Goal: Task Accomplishment & Management: Manage account settings

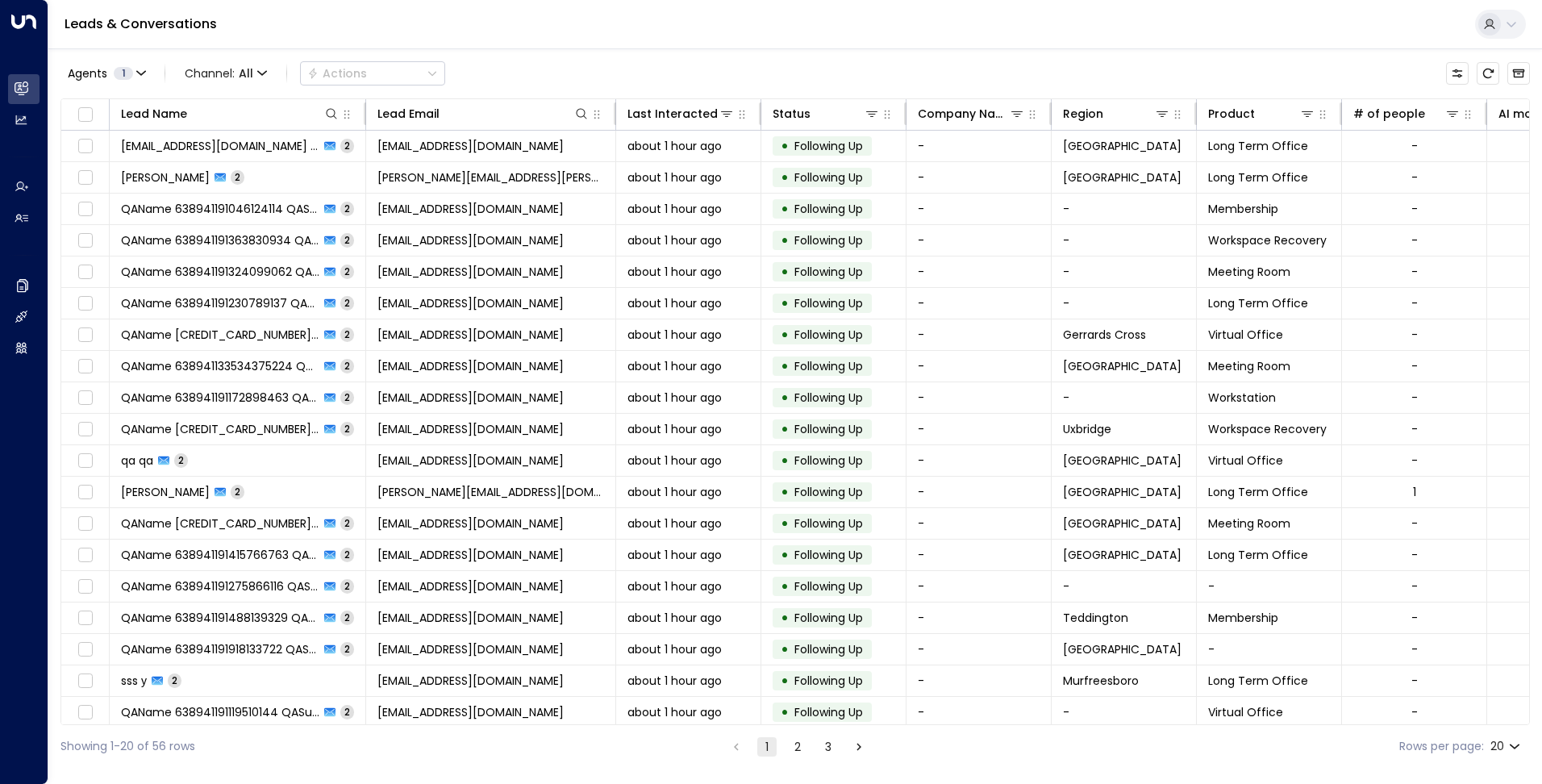
click at [1499, 16] on button at bounding box center [1500, 24] width 51 height 29
click at [1067, 18] on div at bounding box center [771, 392] width 1542 height 784
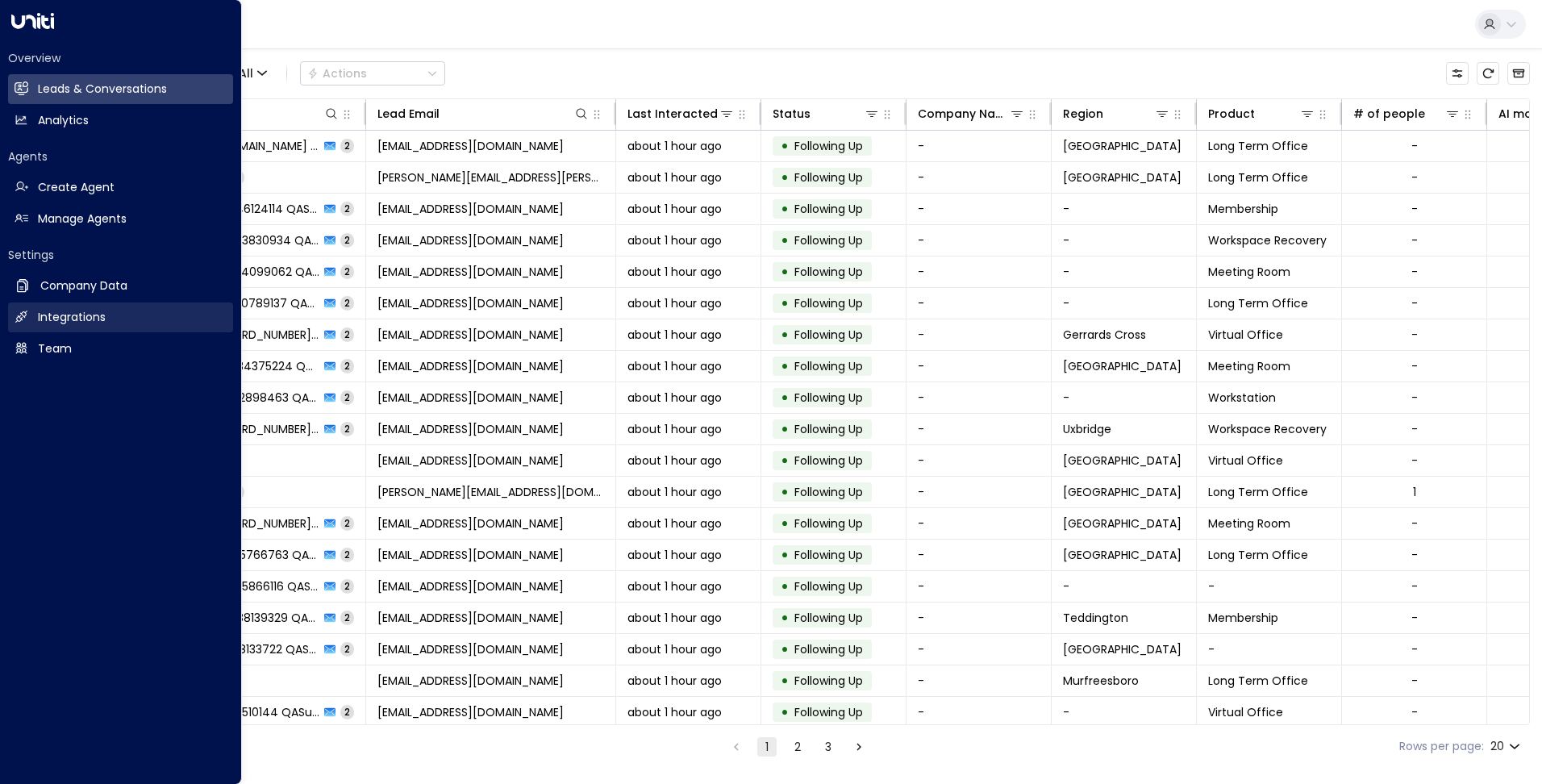
click at [18, 316] on icon at bounding box center [21, 317] width 12 height 12
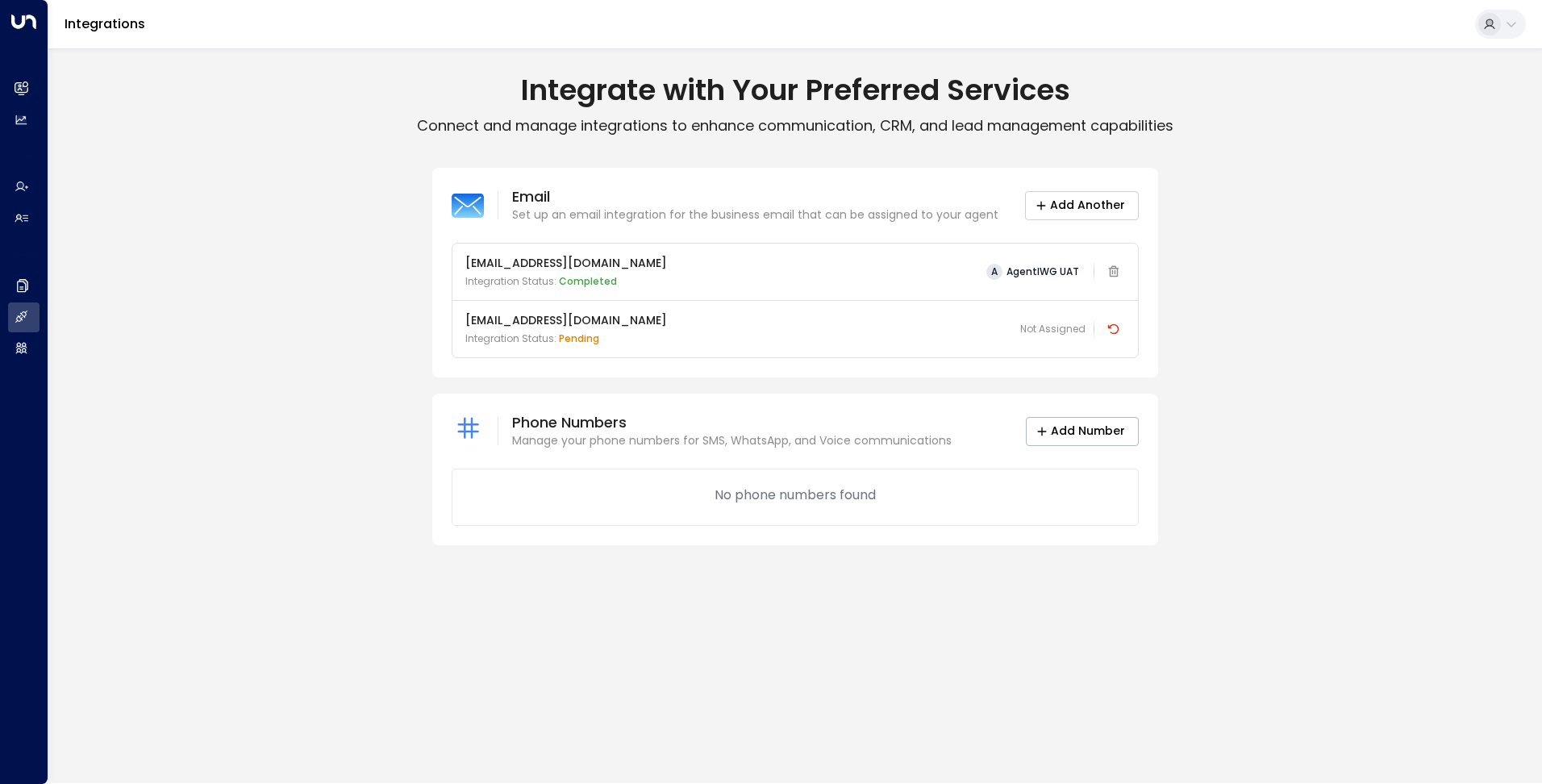
click at [1100, 197] on button "Add Another" at bounding box center [1081, 205] width 114 height 29
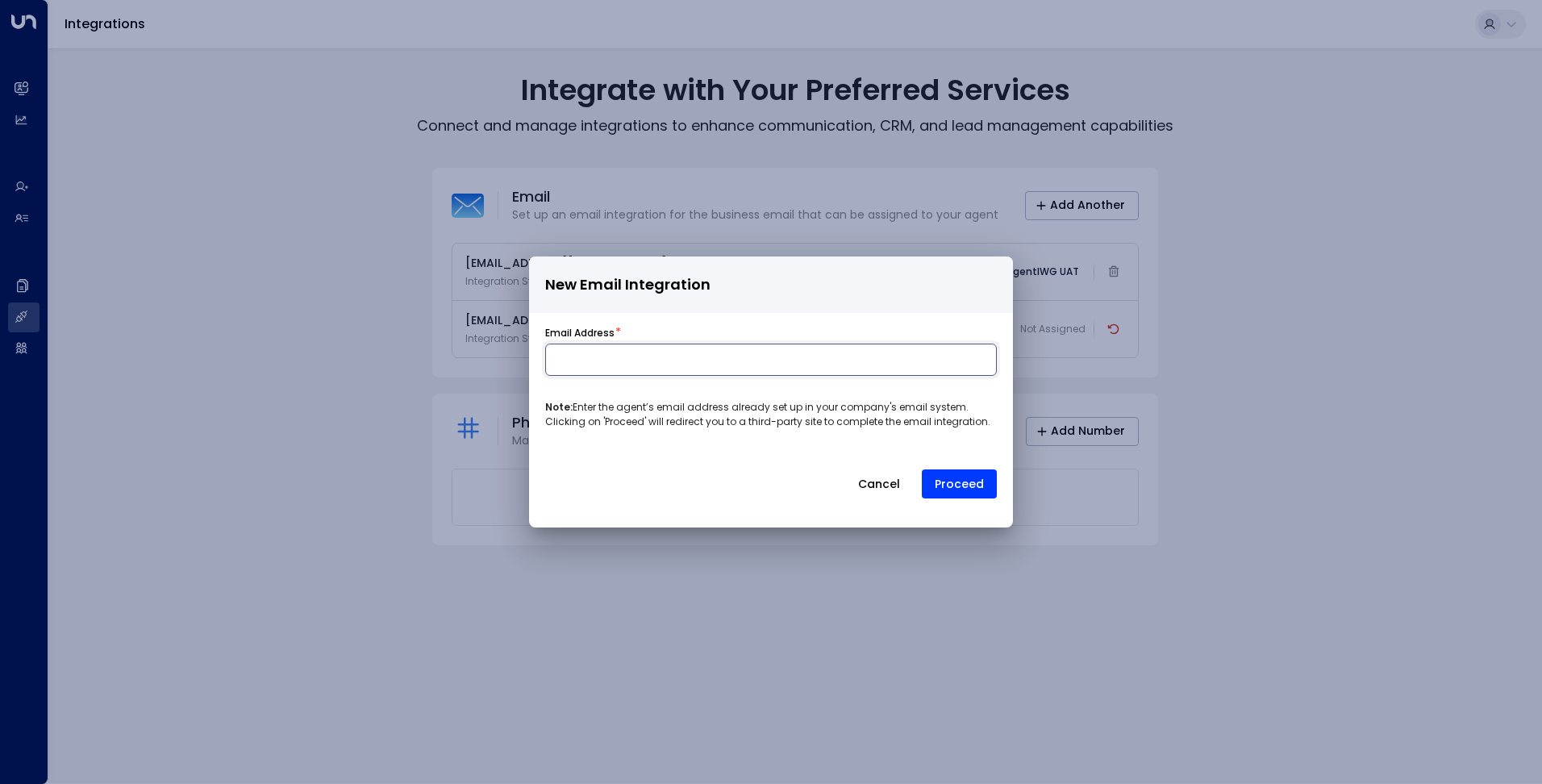
click at [687, 357] on input at bounding box center [771, 360] width 452 height 32
click at [640, 356] on input at bounding box center [771, 360] width 452 height 32
click at [654, 352] on input at bounding box center [771, 360] width 452 height 32
paste input "**********"
type input "**********"
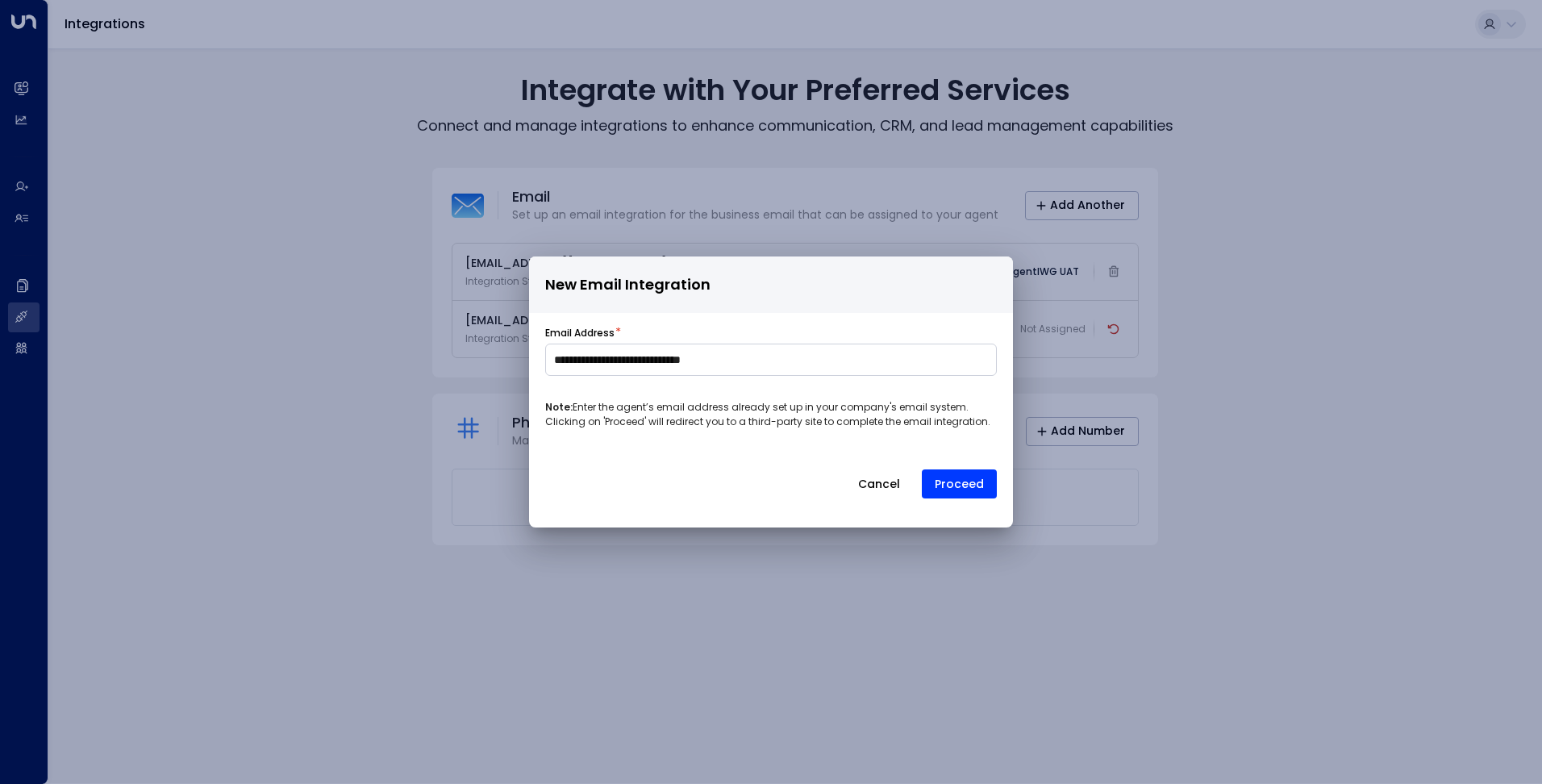
click at [835, 315] on div "**********" at bounding box center [771, 415] width 484 height 206
click at [942, 476] on button "Proceed" at bounding box center [959, 483] width 75 height 29
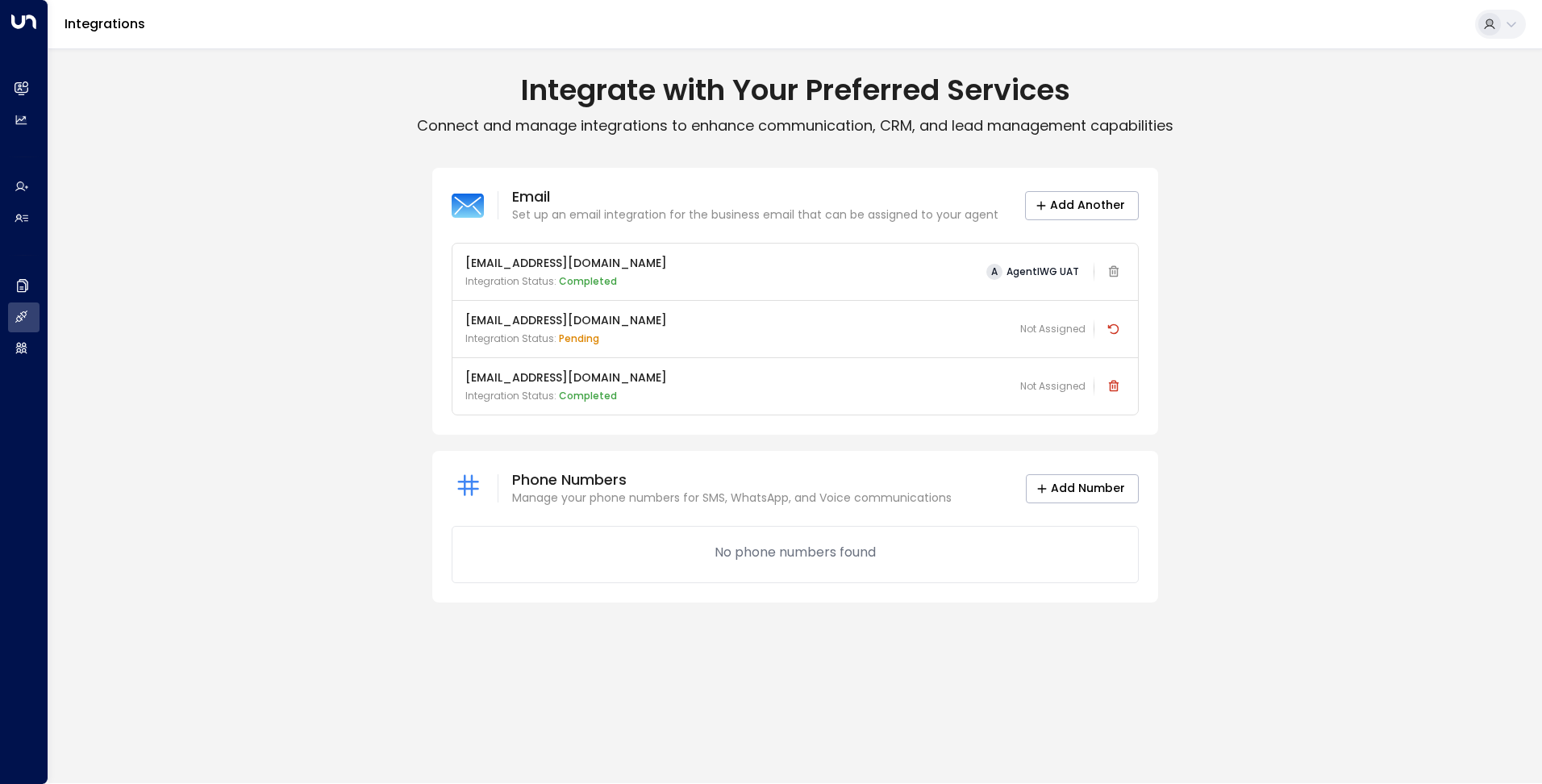
click at [968, 335] on div "[EMAIL_ADDRESS][DOMAIN_NAME] Integration Status: pending Not Assigned" at bounding box center [795, 329] width 660 height 34
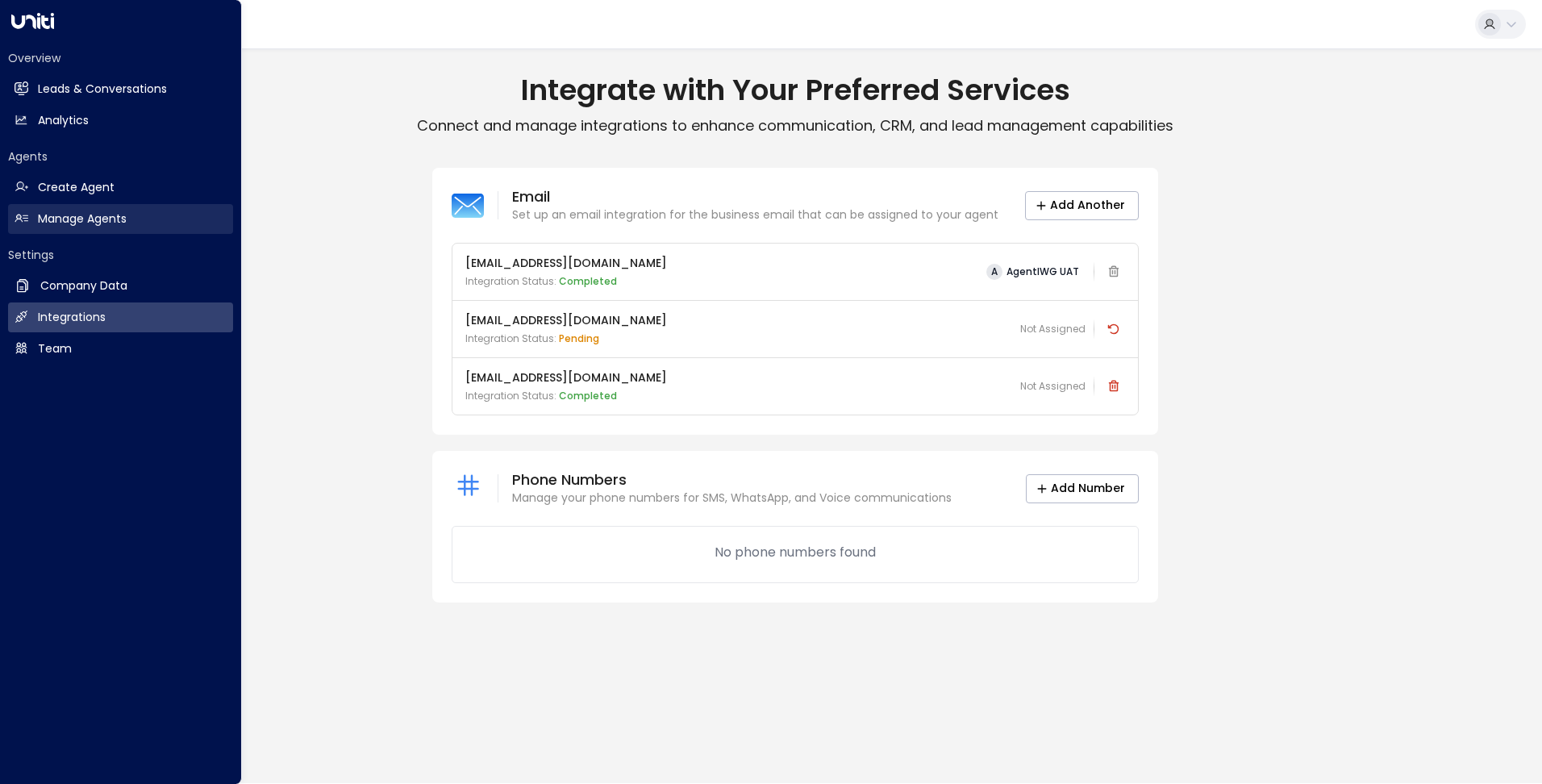
click at [49, 209] on link "Manage Agents Manage Agents" at bounding box center [121, 219] width 225 height 30
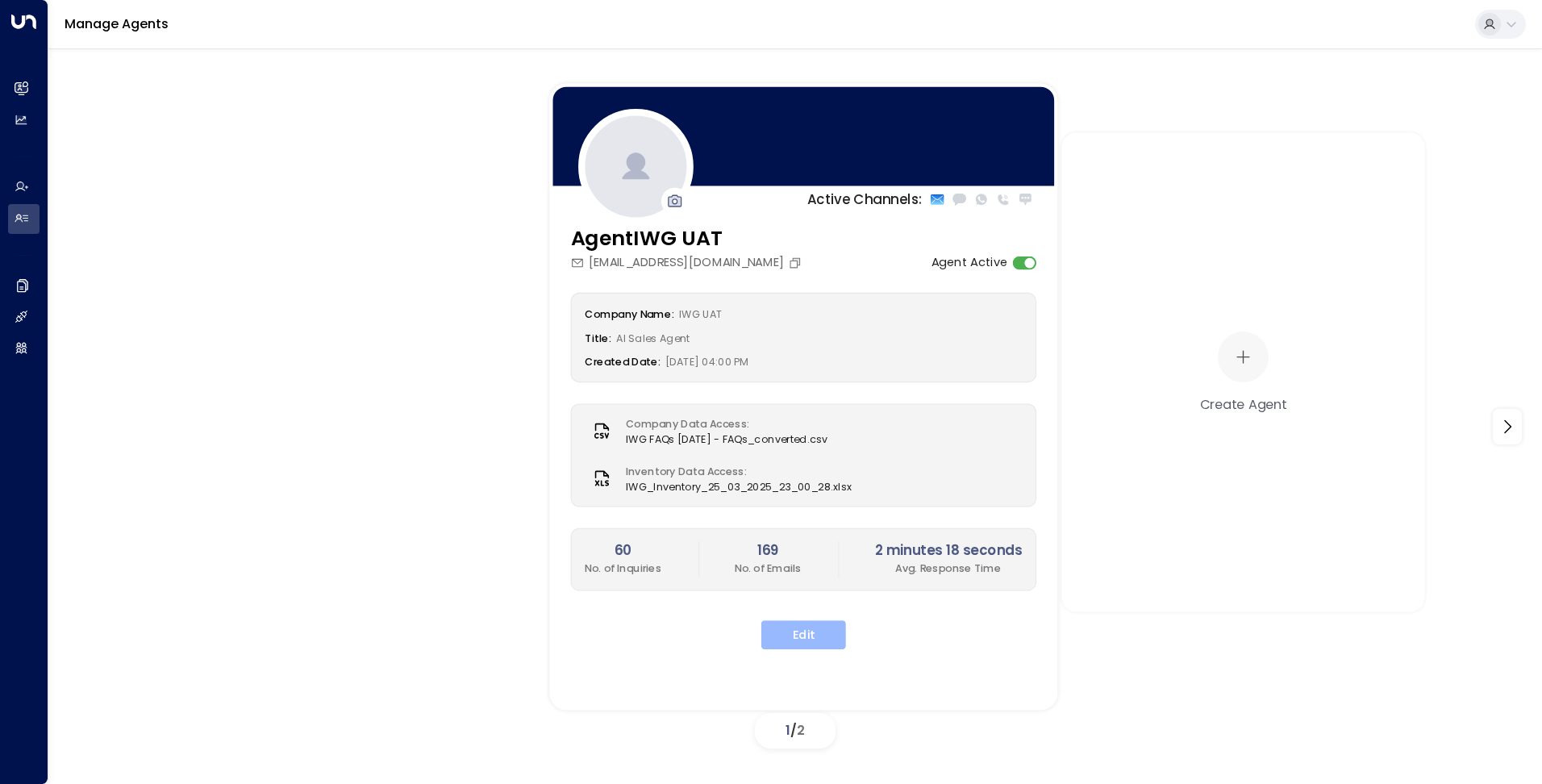
click at [827, 636] on button "Edit" at bounding box center [803, 634] width 85 height 29
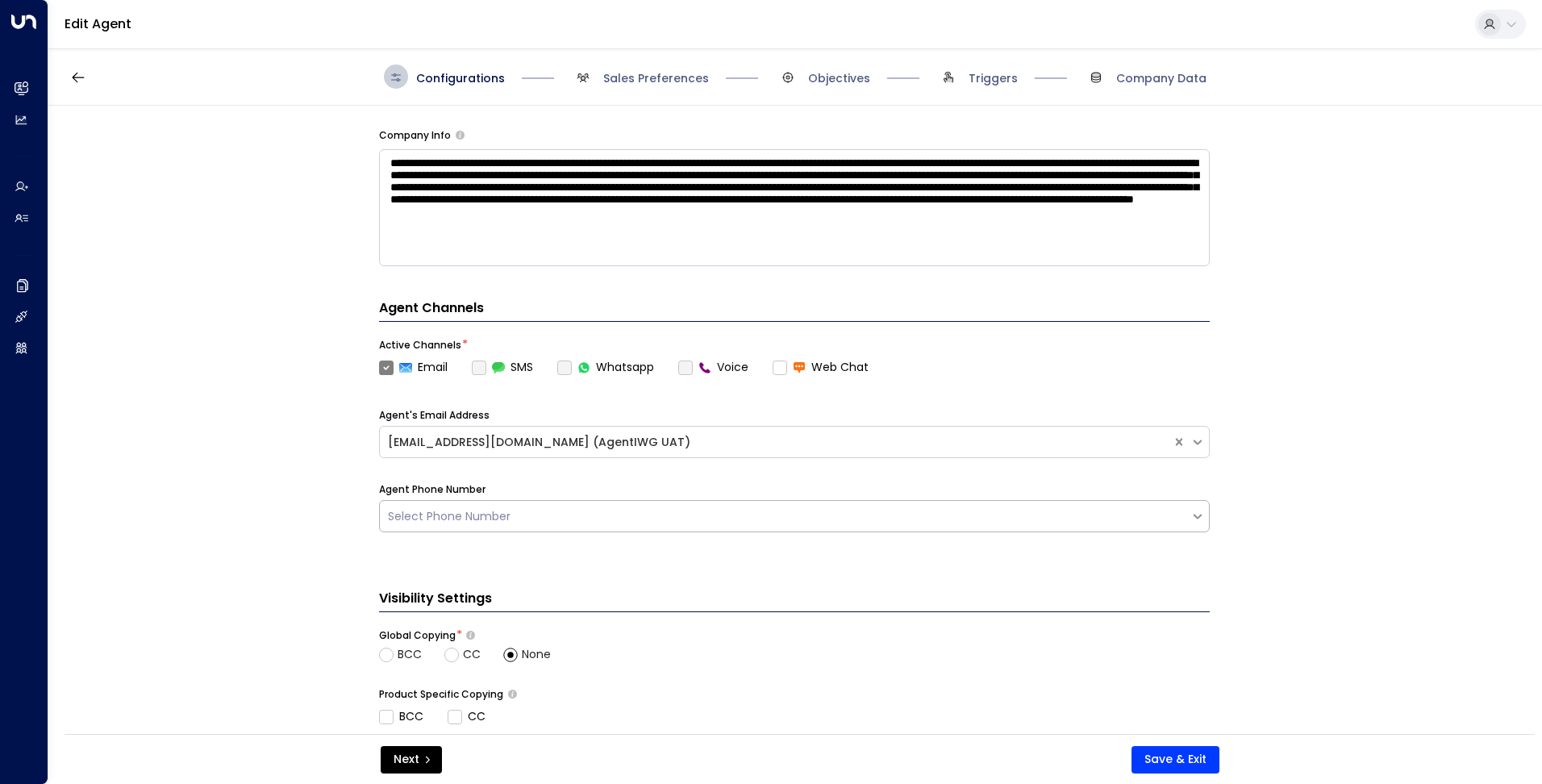
scroll to position [266, 0]
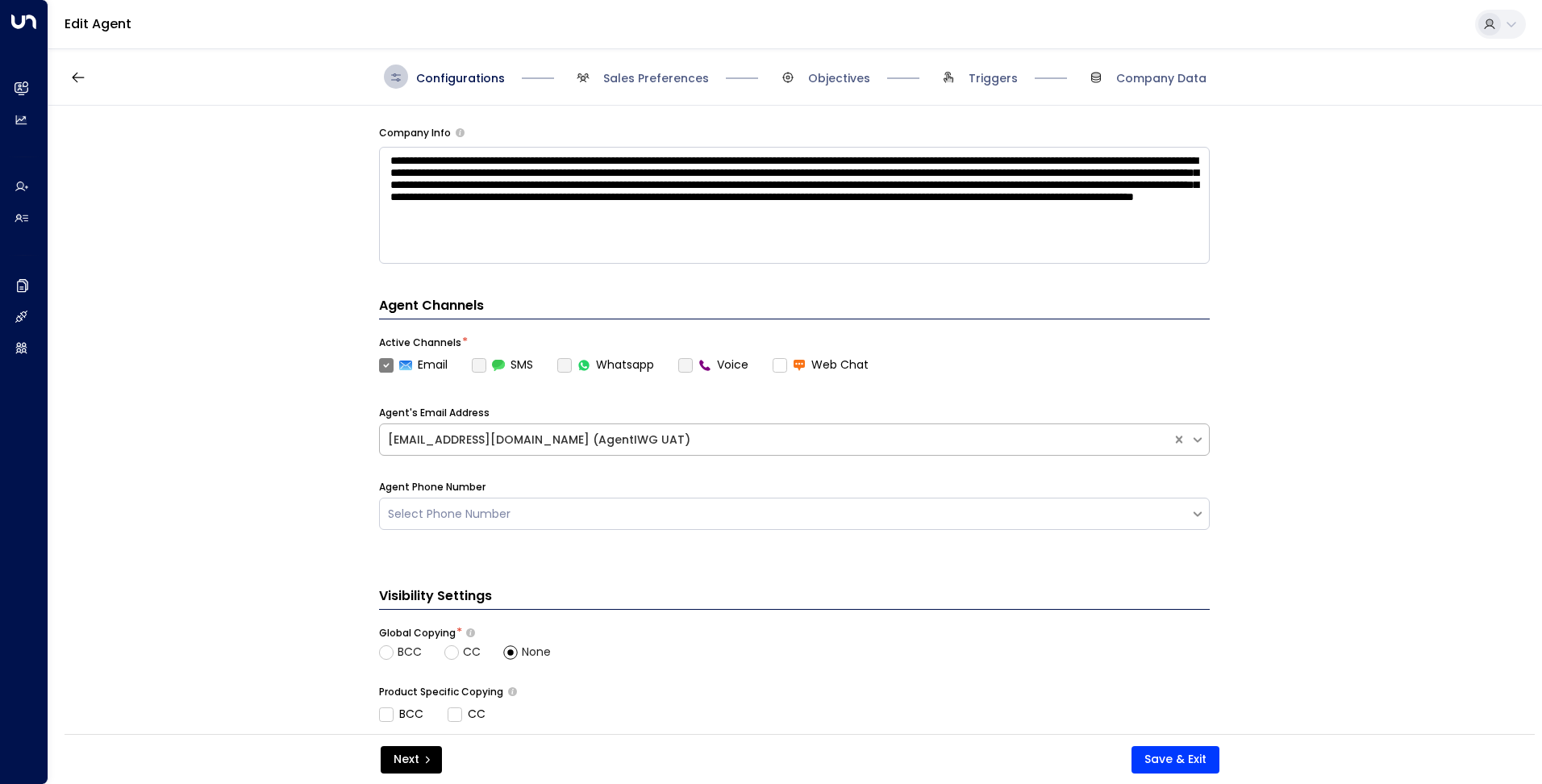
click at [581, 454] on div "iwg.uat.agent@gmail.com (AgentIWG UAT)" at bounding box center [793, 439] width 830 height 32
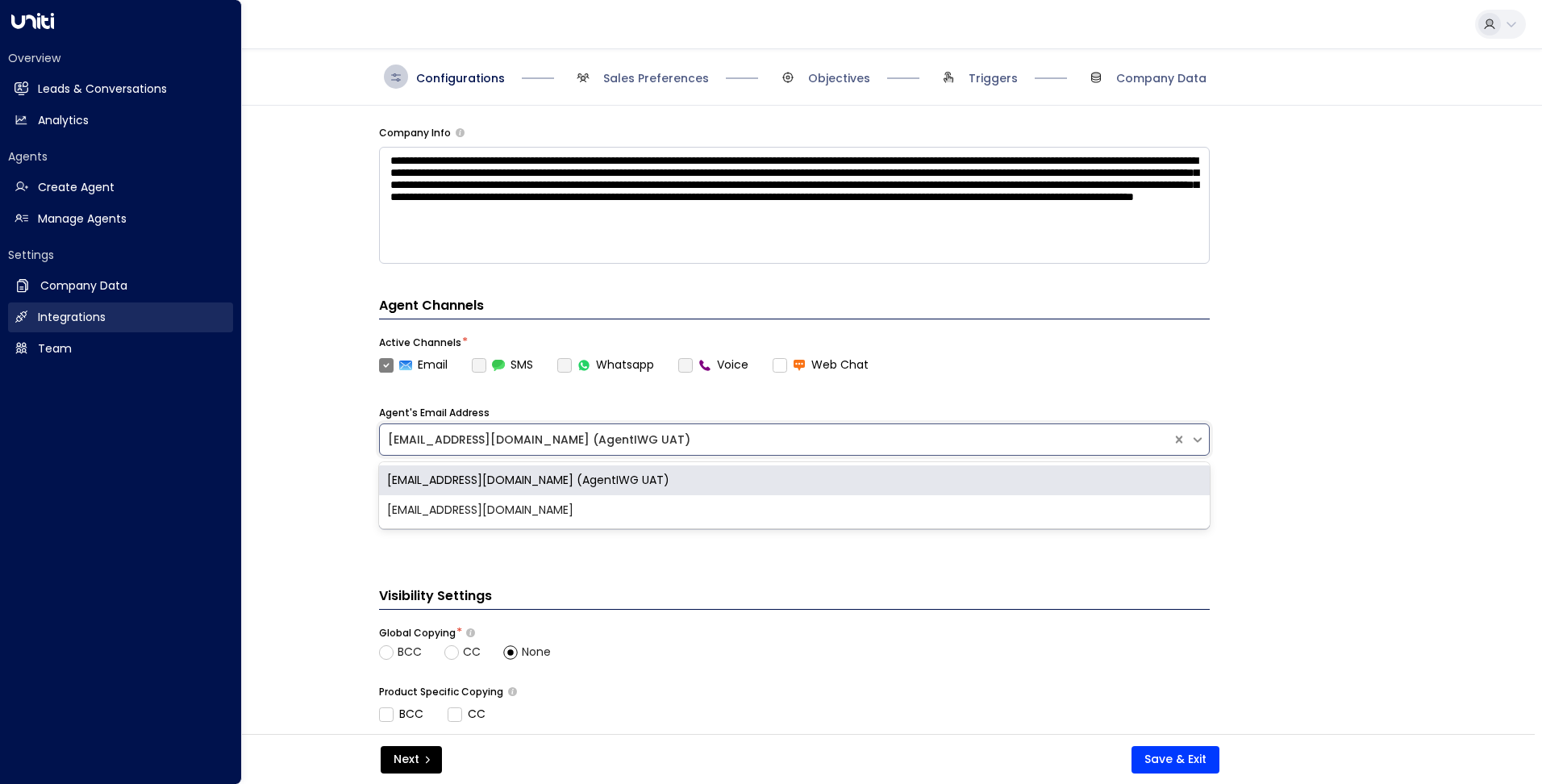
click at [68, 319] on h2 "Integrations" at bounding box center [72, 317] width 68 height 17
